Goal: Communication & Community: Participate in discussion

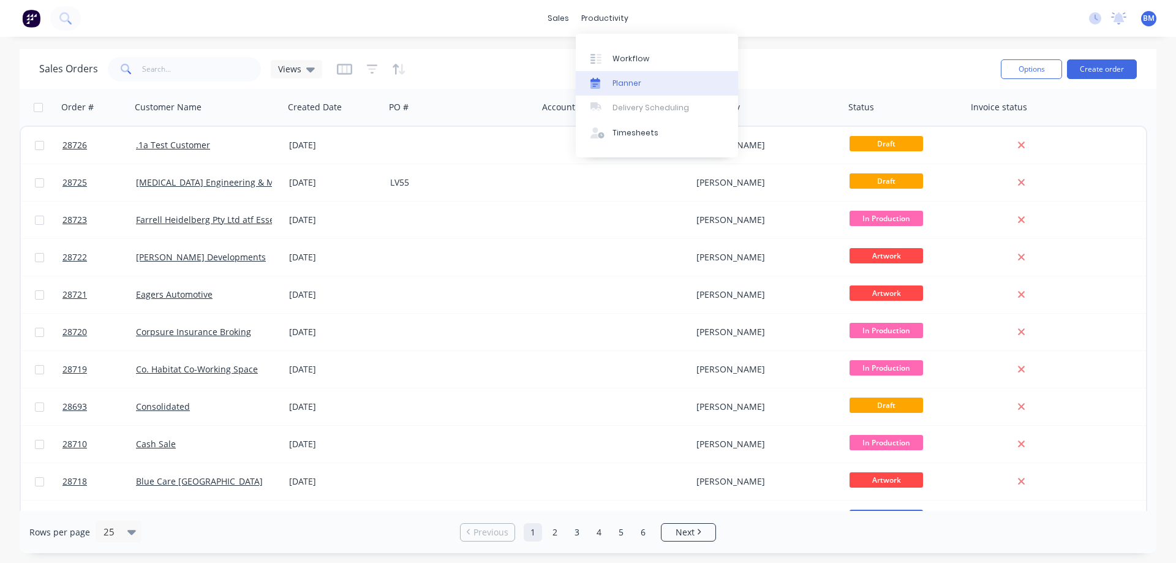
click at [624, 84] on div "Planner" at bounding box center [626, 83] width 29 height 11
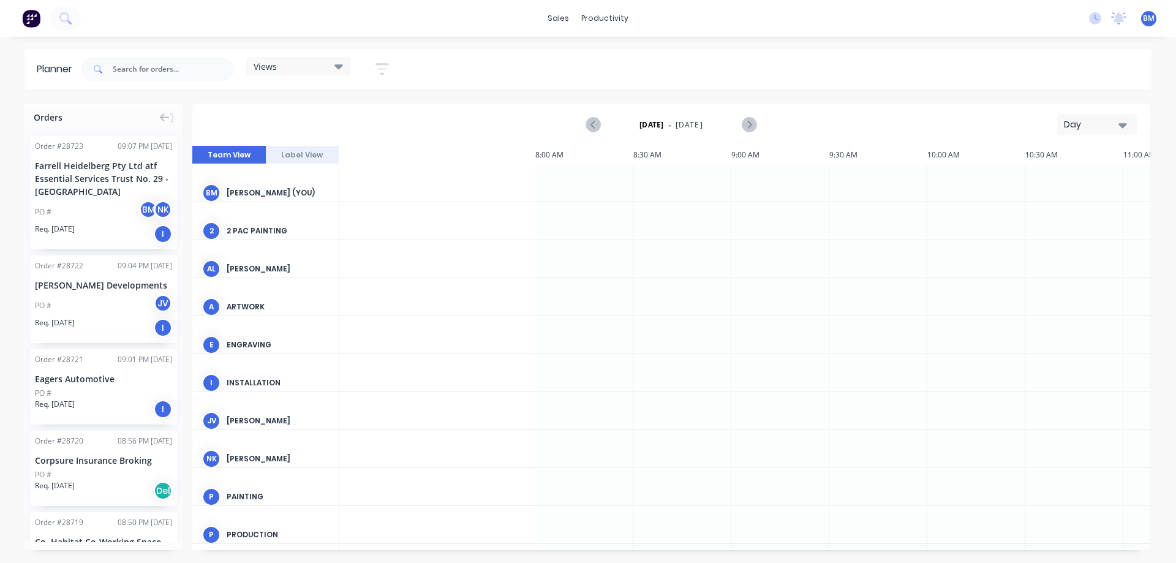
scroll to position [0, 980]
click at [1073, 124] on div "Day" at bounding box center [1091, 124] width 56 height 13
click at [1052, 182] on div "Week" at bounding box center [1074, 182] width 121 height 24
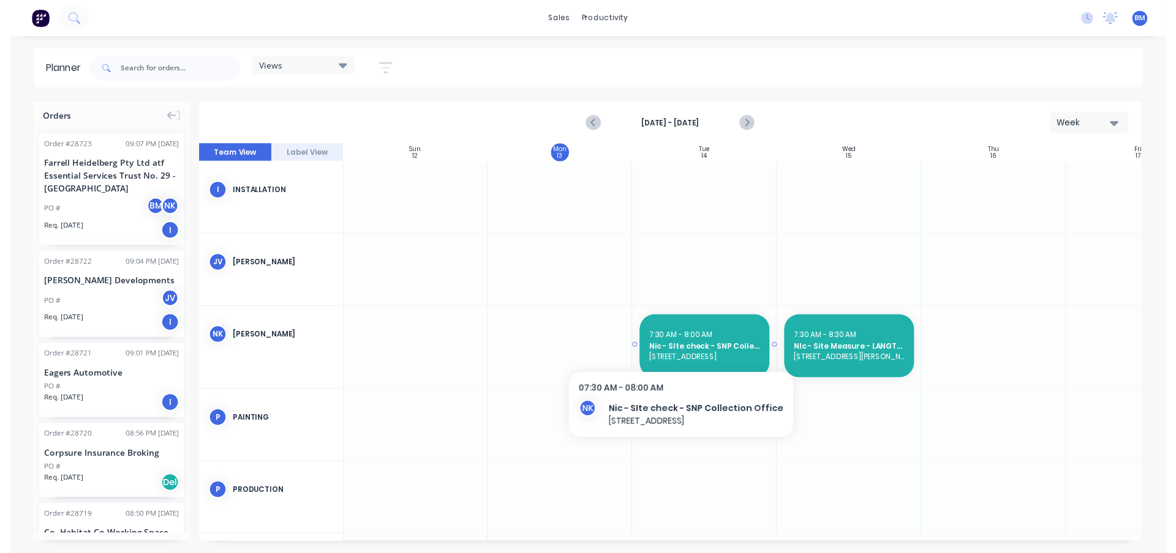
scroll to position [0, 1]
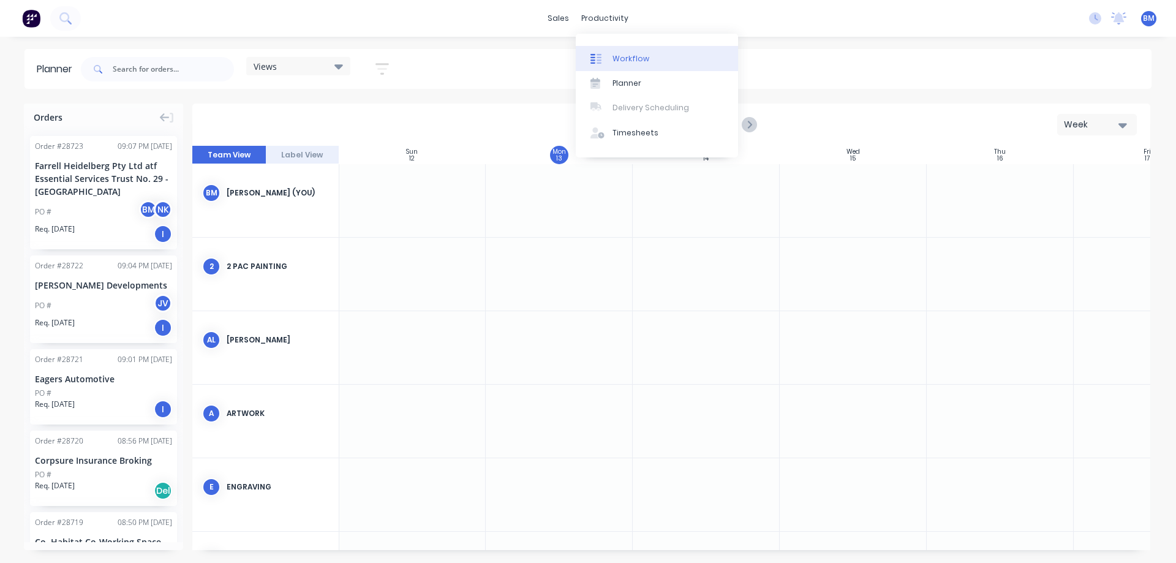
click at [622, 58] on div "Workflow" at bounding box center [630, 58] width 37 height 11
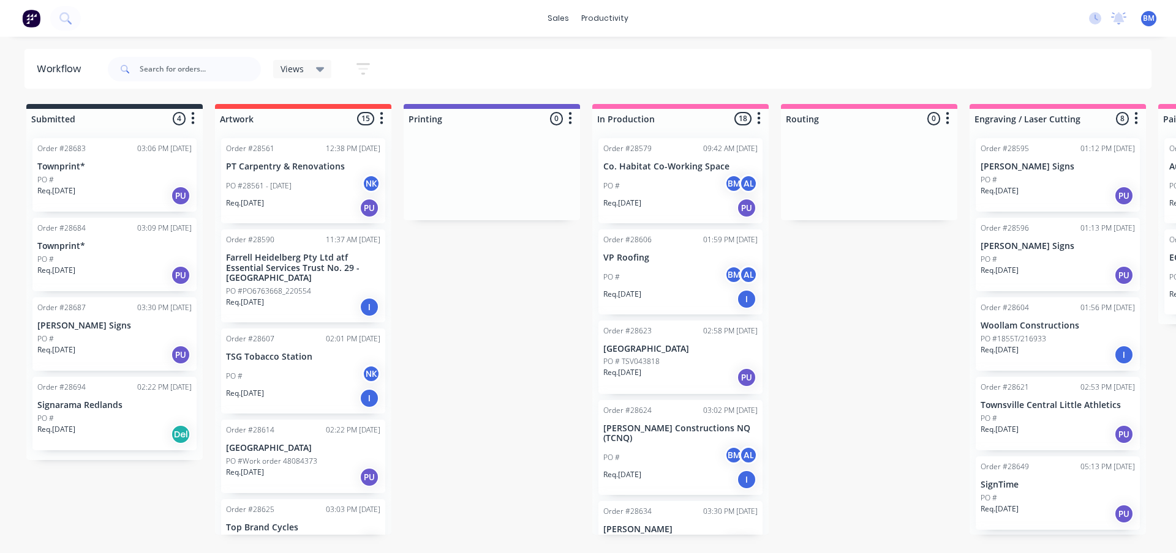
click at [690, 174] on div "PO # BM AL" at bounding box center [680, 185] width 154 height 23
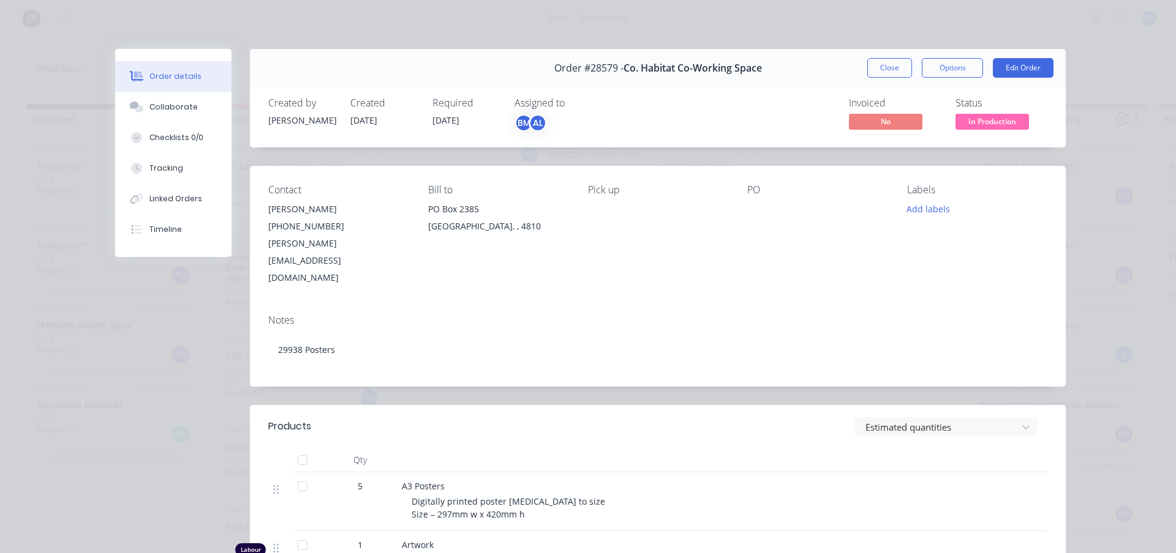
click at [534, 126] on div "AL" at bounding box center [537, 123] width 18 height 18
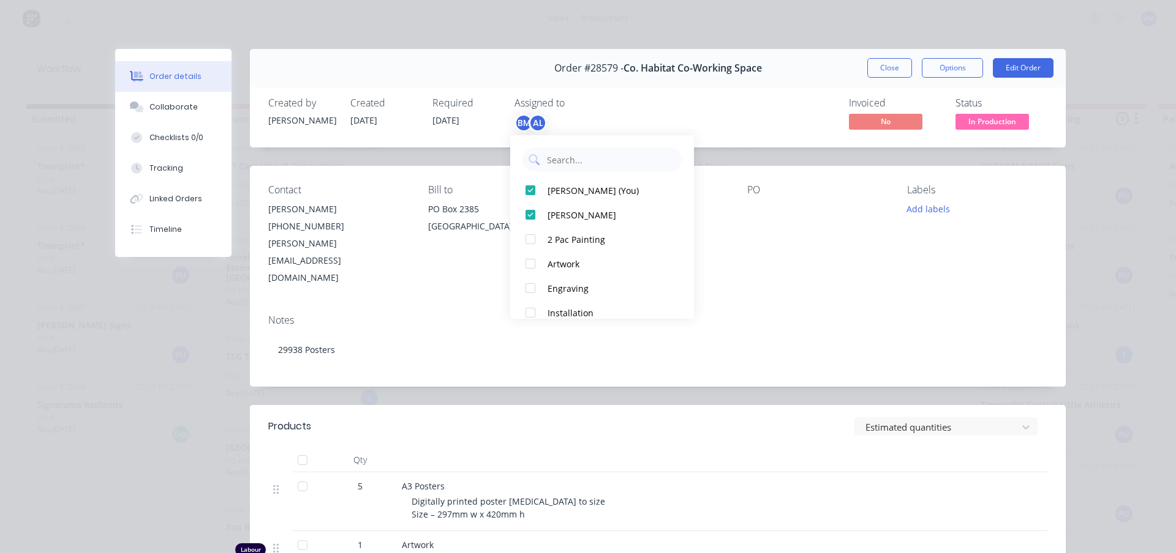
click at [534, 126] on div "AL" at bounding box center [537, 123] width 18 height 18
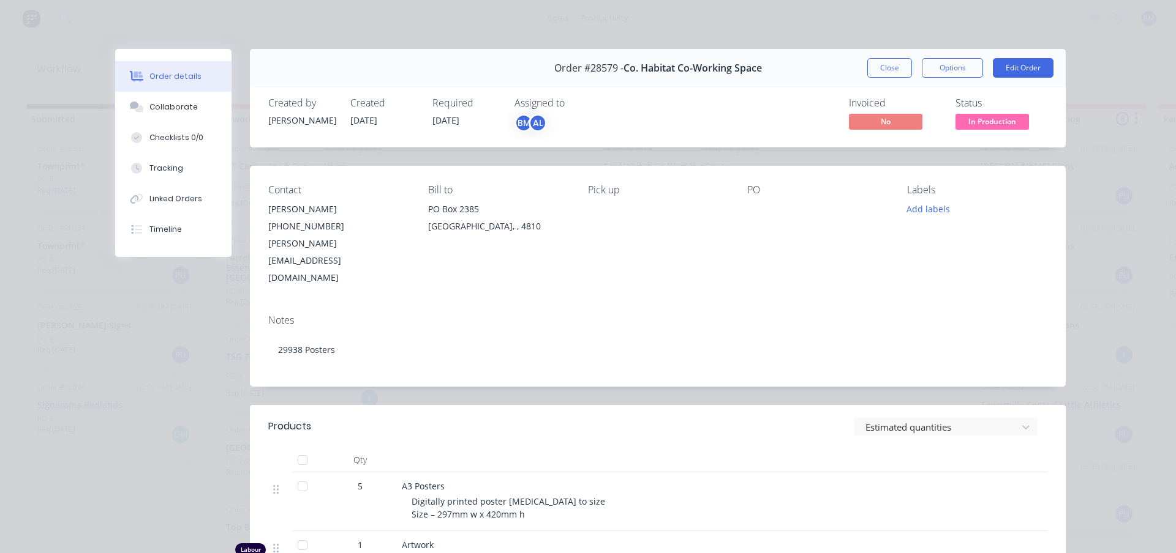
click at [301, 474] on div at bounding box center [302, 486] width 24 height 24
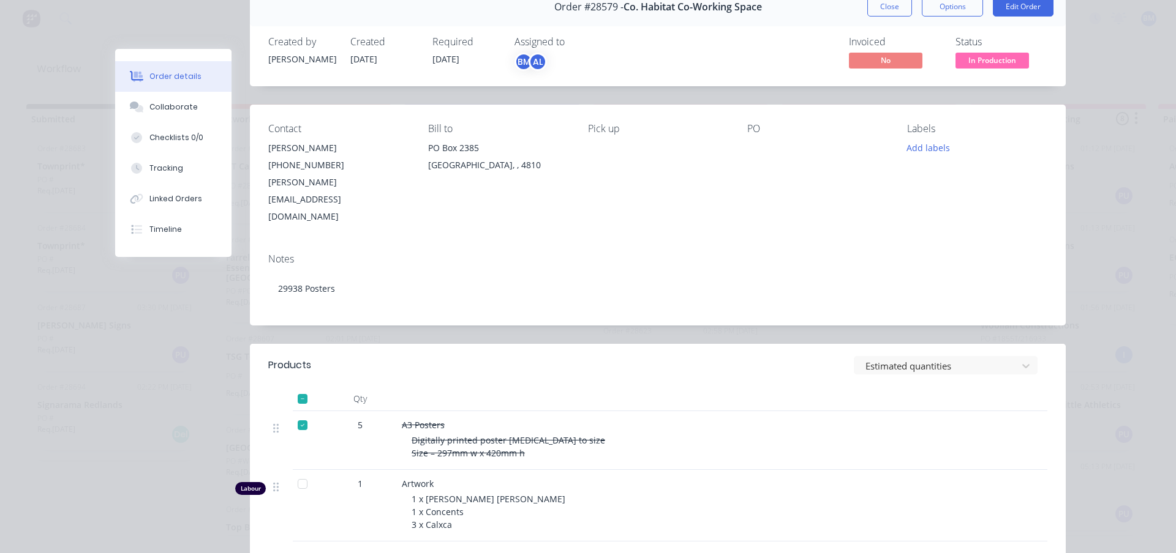
click at [300, 413] on div at bounding box center [302, 425] width 24 height 24
click at [295, 472] on div at bounding box center [302, 484] width 24 height 24
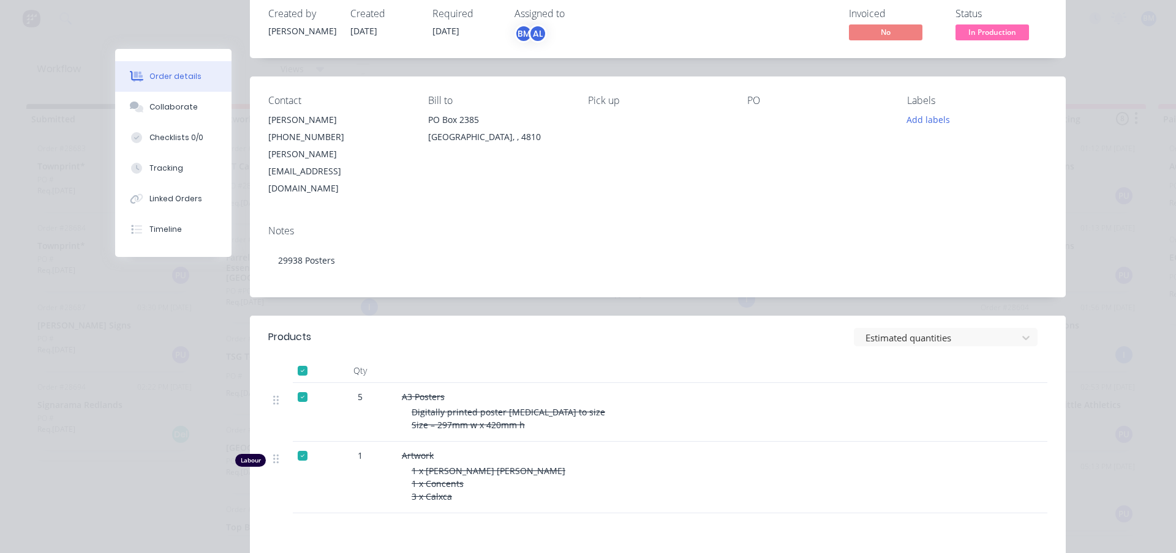
scroll to position [0, 0]
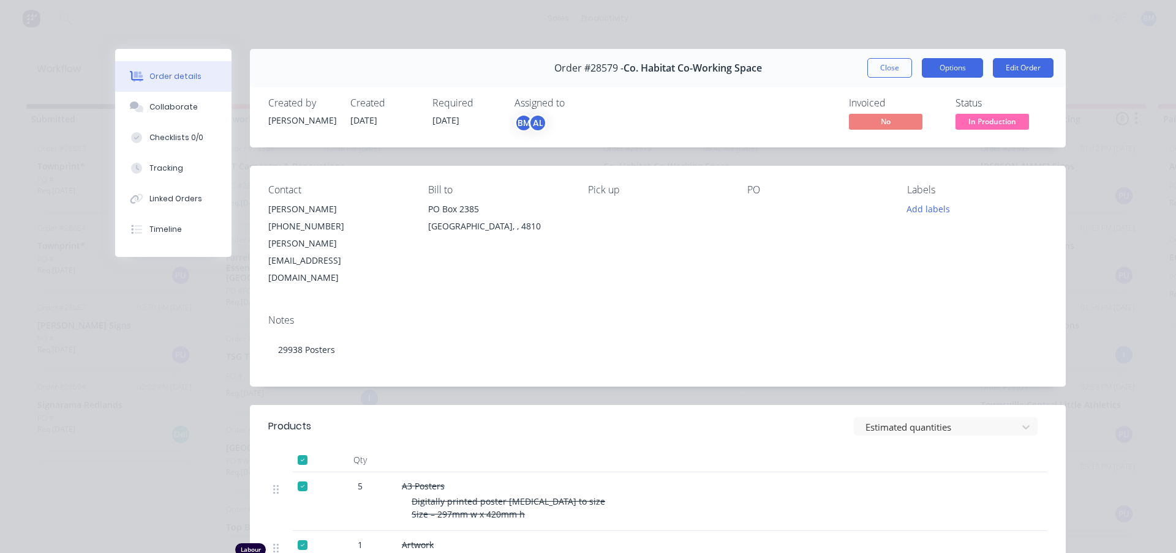
click at [958, 73] on button "Options" at bounding box center [951, 68] width 61 height 20
click at [791, 247] on div "PO" at bounding box center [817, 235] width 140 height 102
click at [155, 112] on div "Collaborate" at bounding box center [173, 107] width 48 height 11
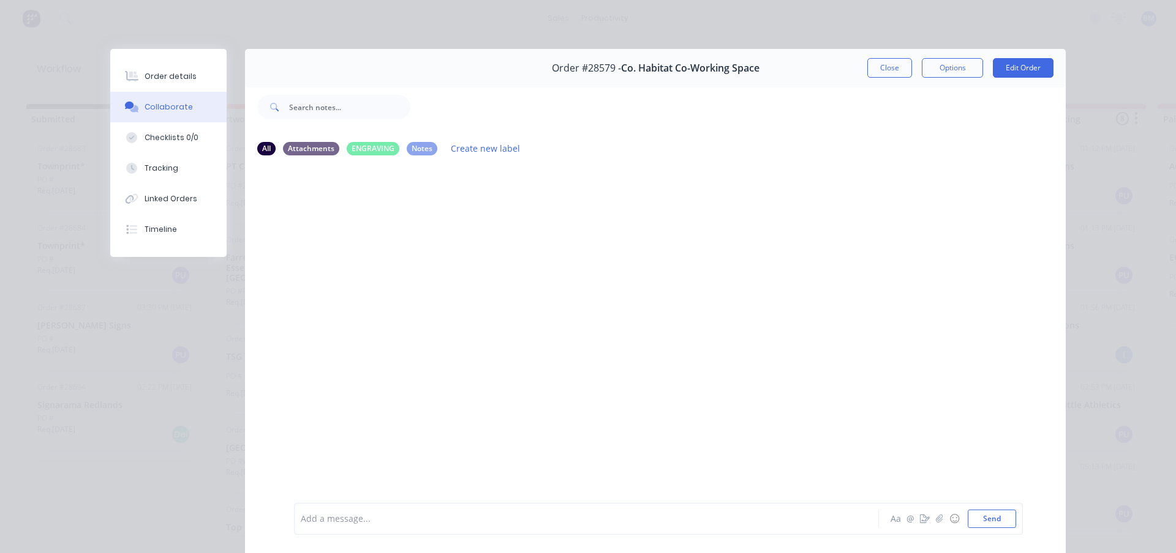
click at [347, 519] on div at bounding box center [569, 519] width 536 height 13
click at [335, 520] on span "Complete and packaged for supply" at bounding box center [372, 520] width 143 height 12
click at [459, 517] on div "Complete and packaged for supply" at bounding box center [569, 519] width 536 height 13
click at [991, 525] on button "Send" at bounding box center [991, 519] width 48 height 18
click at [894, 70] on button "Close" at bounding box center [889, 68] width 45 height 20
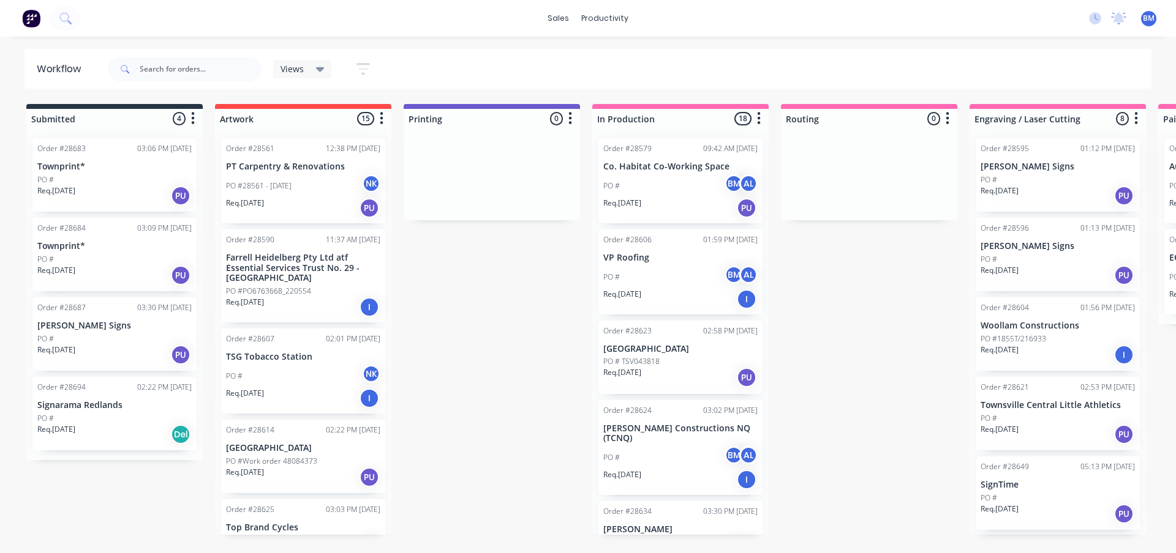
click at [648, 264] on div "Order #28606 01:59 PM [DATE] VP Roofing PO # BM AL Req. [DATE] I" at bounding box center [680, 272] width 164 height 85
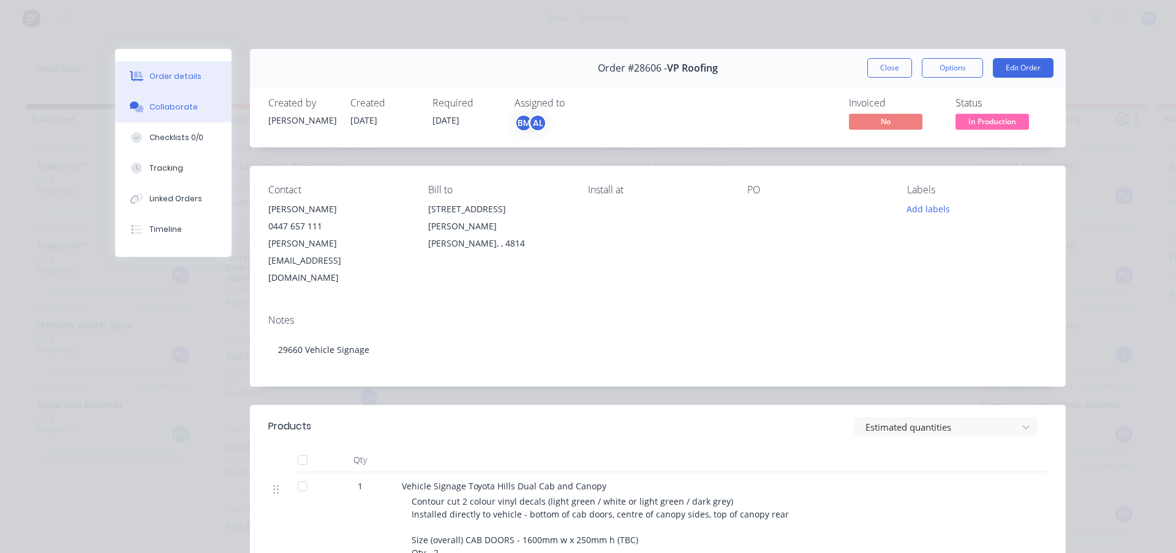
click at [152, 107] on div "Collaborate" at bounding box center [173, 107] width 48 height 11
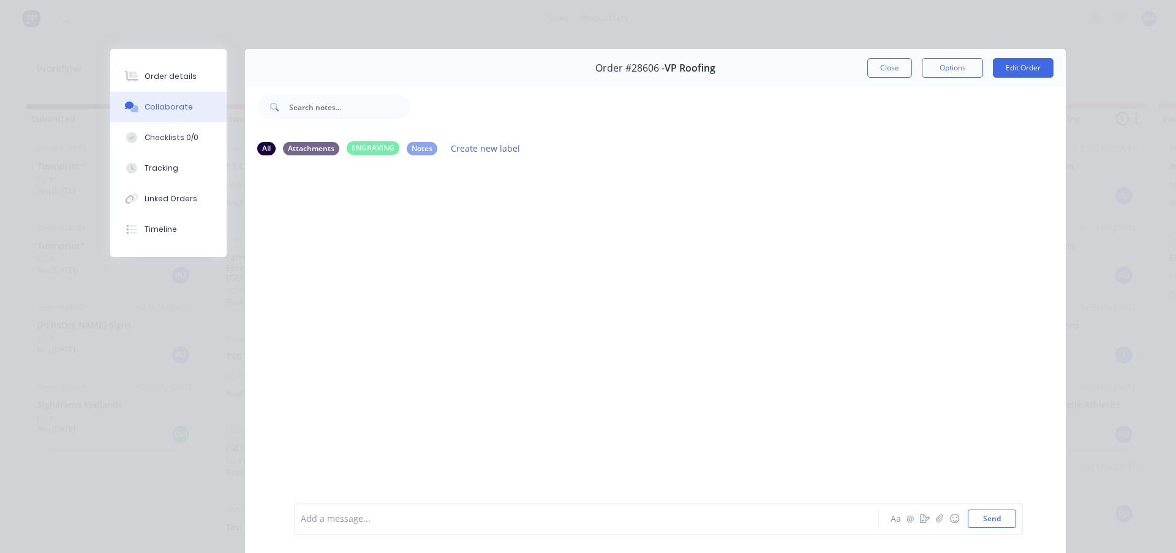
drag, startPoint x: 378, startPoint y: 152, endPoint x: 354, endPoint y: 148, distance: 24.9
click at [354, 148] on div "ENGRAVING" at bounding box center [373, 147] width 53 height 13
click at [359, 148] on div "ENGRAVING" at bounding box center [373, 147] width 53 height 13
click at [415, 150] on div "Notes" at bounding box center [422, 147] width 31 height 13
click at [337, 512] on div "Add a message..." at bounding box center [569, 519] width 536 height 18
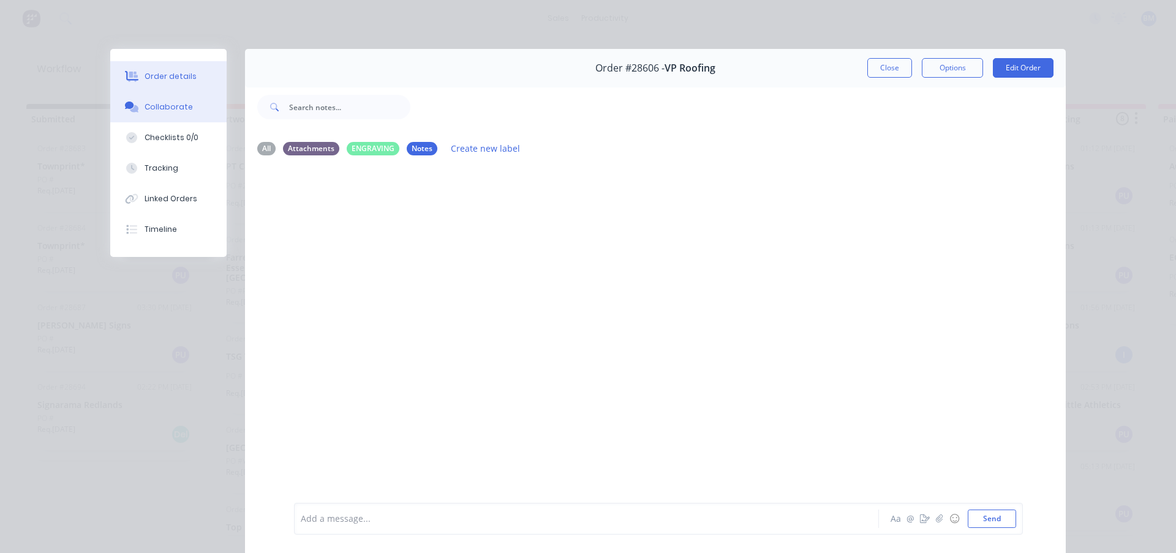
click at [176, 80] on div "Order details" at bounding box center [170, 76] width 52 height 11
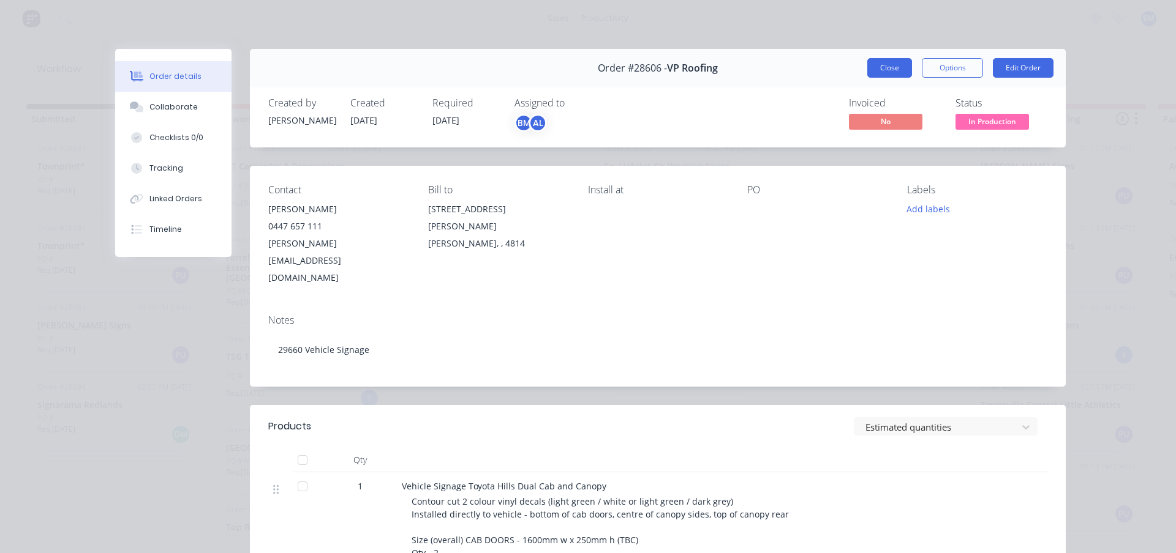
click at [893, 68] on button "Close" at bounding box center [889, 68] width 45 height 20
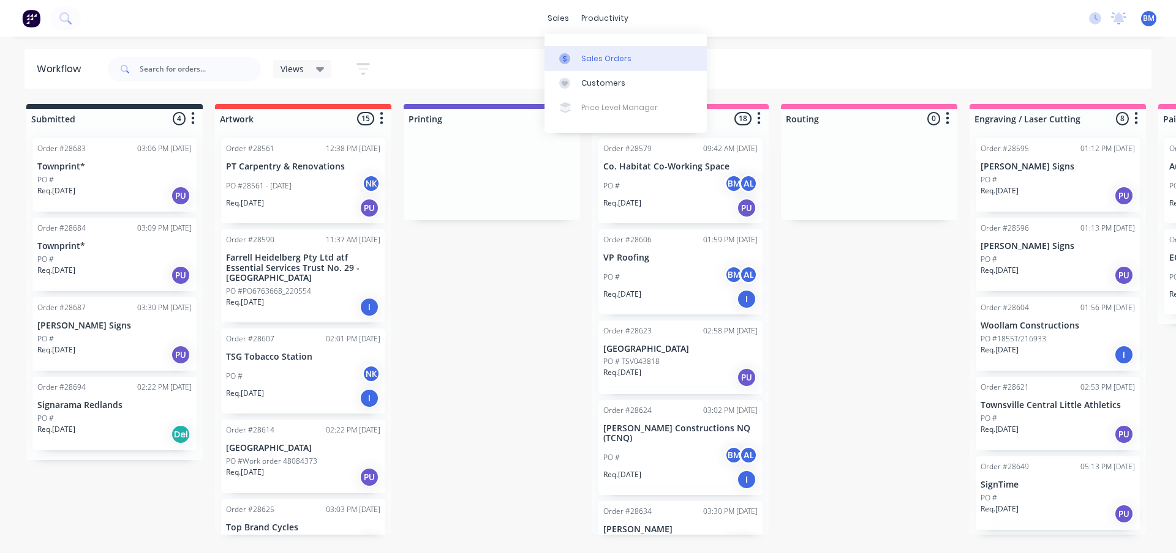
click at [594, 57] on div "Sales Orders" at bounding box center [606, 58] width 50 height 11
